Goal: Use online tool/utility

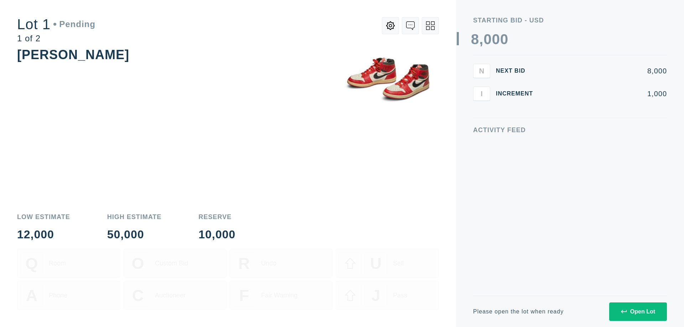
click at [638, 311] on div "Open Lot" at bounding box center [638, 311] width 34 height 6
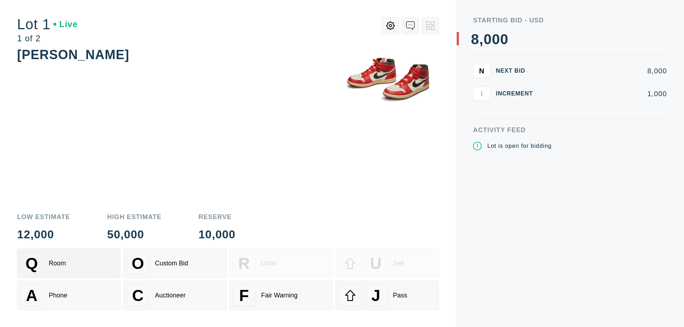
click at [69, 263] on div "Q Room" at bounding box center [68, 263] width 97 height 23
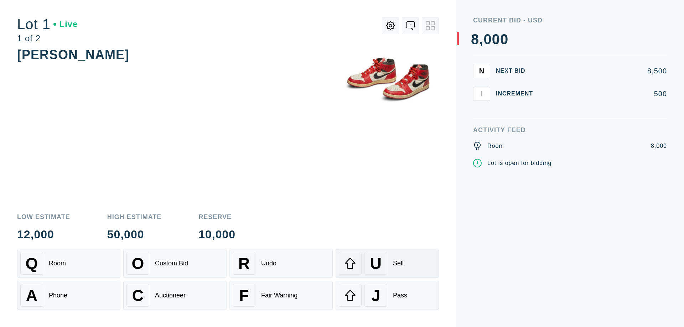
click at [387, 263] on div "U Sell" at bounding box center [387, 263] width 97 height 23
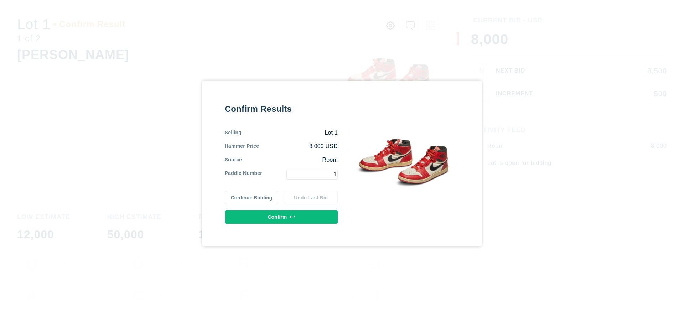
type input "1"
click at [281, 217] on button "Confirm" at bounding box center [281, 217] width 113 height 14
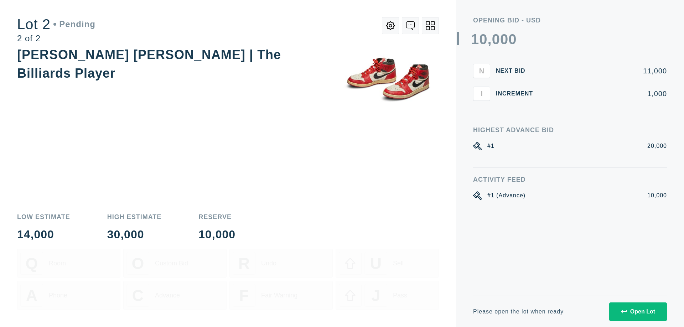
click at [638, 311] on div "Open Lot" at bounding box center [638, 311] width 34 height 6
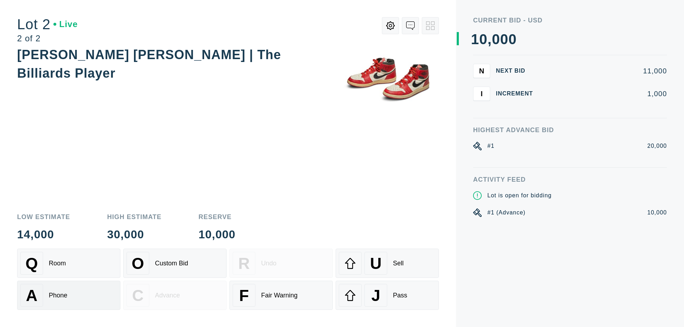
click at [69, 295] on div "A Phone" at bounding box center [68, 295] width 97 height 23
